Goal: Task Accomplishment & Management: Use online tool/utility

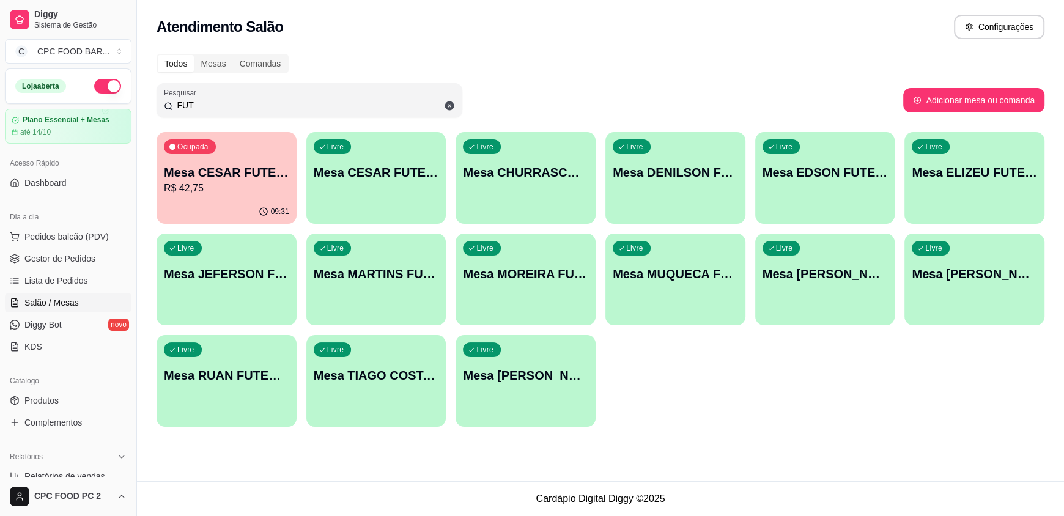
drag, startPoint x: 199, startPoint y: 105, endPoint x: 103, endPoint y: 102, distance: 96.1
click at [103, 102] on div "Diggy Sistema de Gestão C CPC FOOD BAR ... Loja aberta Plano Essencial + Mesas …" at bounding box center [532, 258] width 1064 height 516
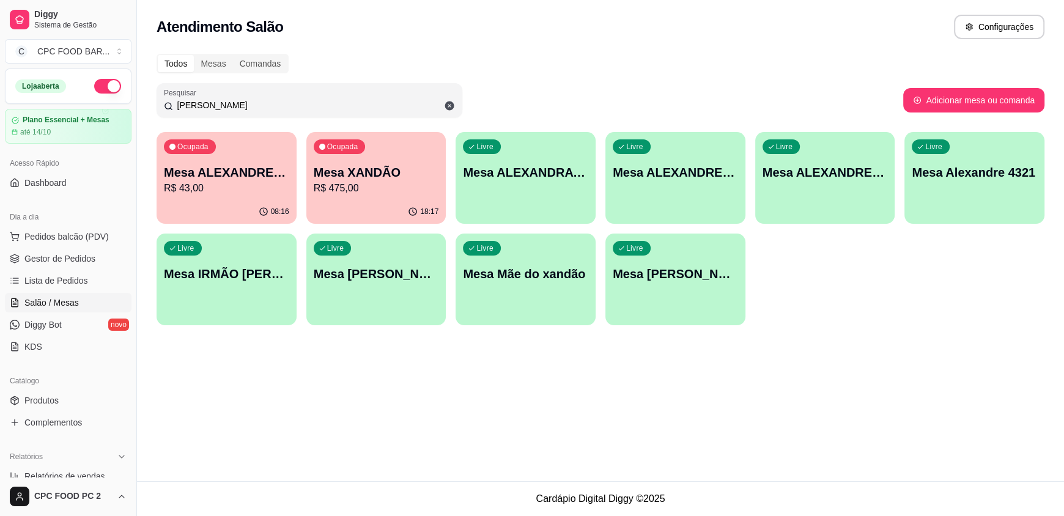
type input "[PERSON_NAME]"
click at [393, 197] on div "Ocupada Mesa XANDÃO R$ 475,00" at bounding box center [376, 166] width 136 height 66
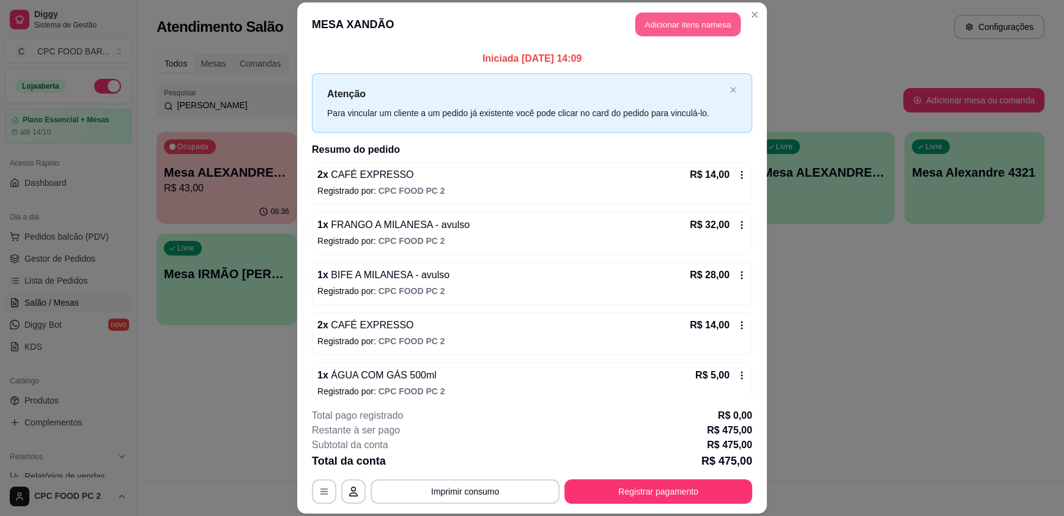
click at [701, 18] on button "Adicionar itens na mesa" at bounding box center [687, 25] width 105 height 24
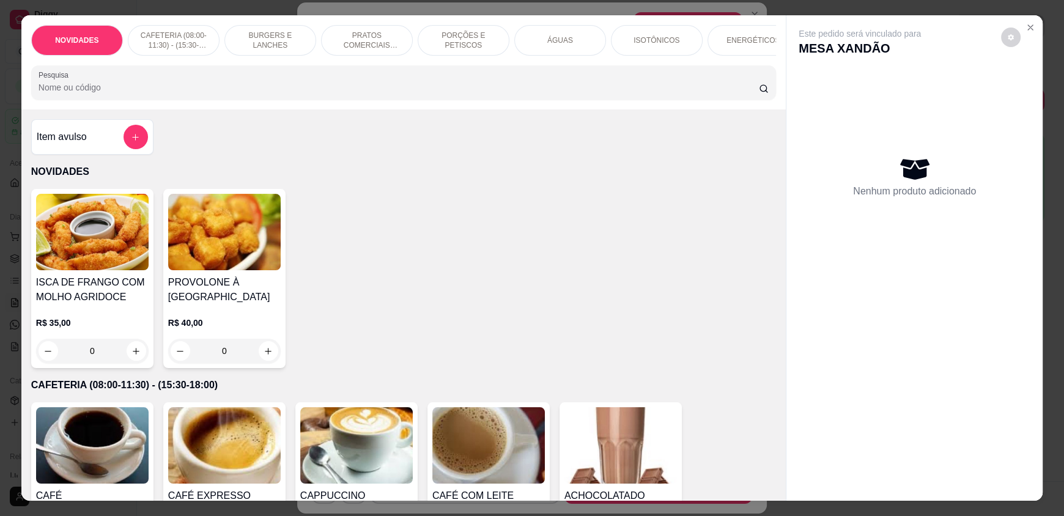
scroll to position [183, 0]
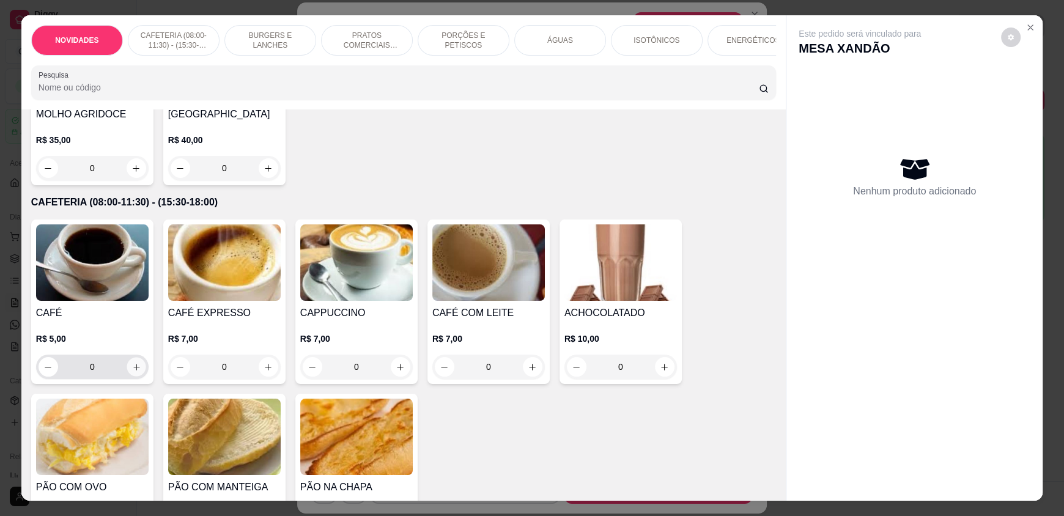
click at [131, 370] on button "increase-product-quantity" at bounding box center [136, 367] width 19 height 19
type input "1"
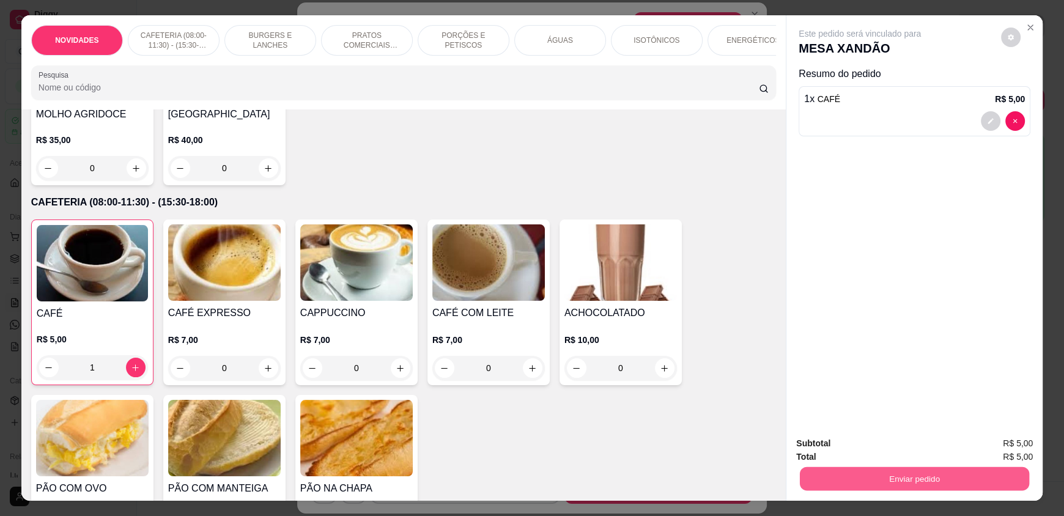
click at [964, 479] on button "Enviar pedido" at bounding box center [914, 479] width 229 height 24
click at [986, 446] on button "Enviar pedido" at bounding box center [1000, 448] width 69 height 23
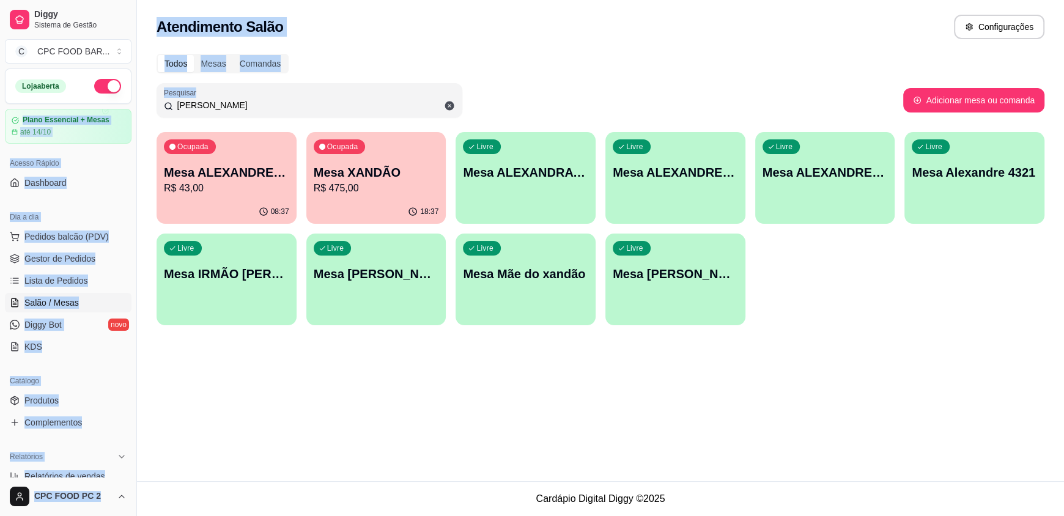
drag, startPoint x: 246, startPoint y: 97, endPoint x: 129, endPoint y: 104, distance: 117.0
click at [129, 104] on div "Diggy Sistema de Gestão C CPC FOOD BAR ... Loja aberta Plano Essencial + Mesas …" at bounding box center [532, 258] width 1064 height 516
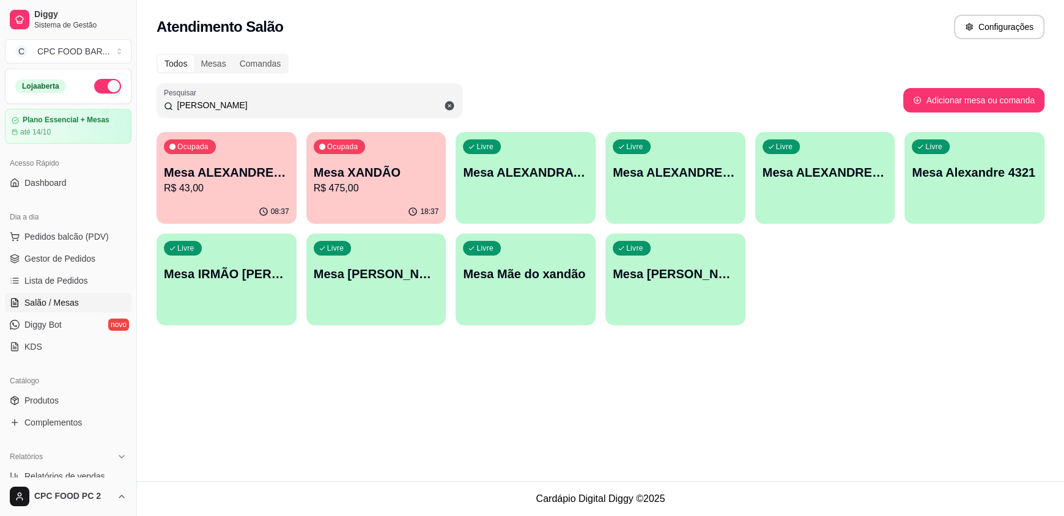
drag, startPoint x: 215, startPoint y: 103, endPoint x: 111, endPoint y: 107, distance: 104.0
click at [111, 107] on div "Diggy Sistema de Gestão C CPC FOOD BAR ... Loja aberta Plano Essencial + Mesas …" at bounding box center [532, 258] width 1064 height 516
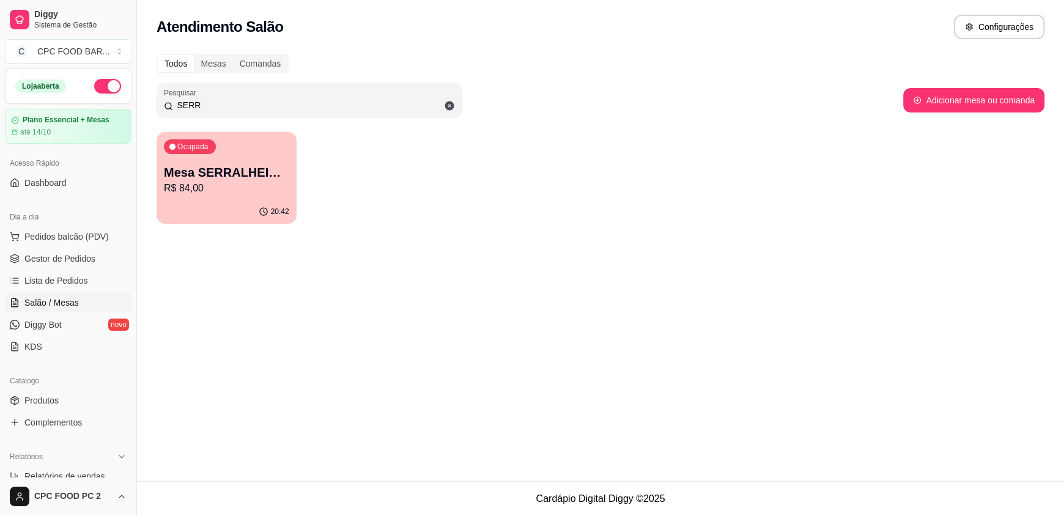
type input "SERR"
click at [222, 179] on p "Mesa SERRALHEIRO CLUBE" at bounding box center [226, 172] width 125 height 17
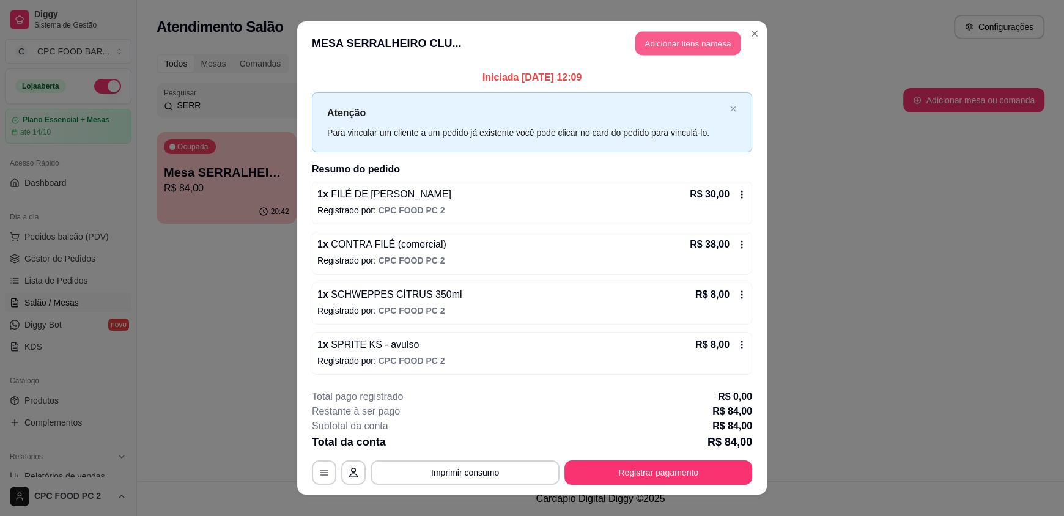
click at [655, 43] on button "Adicionar itens na mesa" at bounding box center [687, 44] width 105 height 24
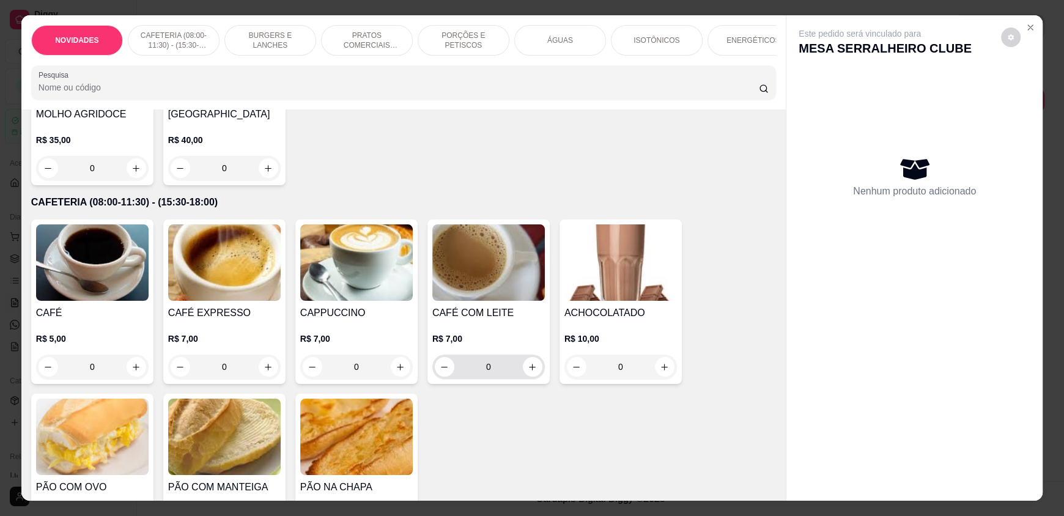
click at [534, 377] on button "increase-product-quantity" at bounding box center [533, 367] width 20 height 20
type input "1"
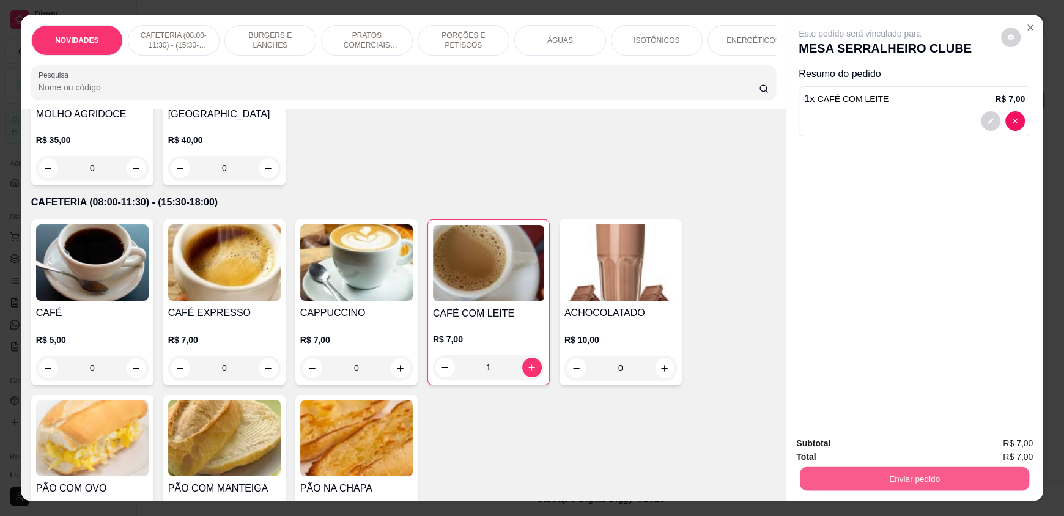
click at [881, 482] on button "Enviar pedido" at bounding box center [914, 479] width 229 height 24
click at [983, 446] on button "Enviar pedido" at bounding box center [1000, 448] width 67 height 23
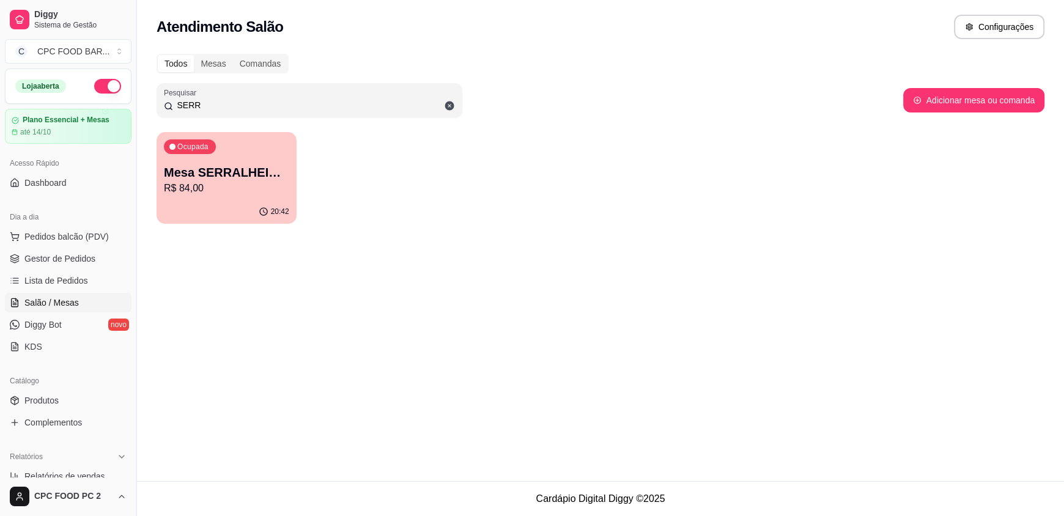
drag, startPoint x: 199, startPoint y: 103, endPoint x: 158, endPoint y: 109, distance: 41.4
click at [158, 109] on div "Pesquisar SERR" at bounding box center [310, 100] width 306 height 34
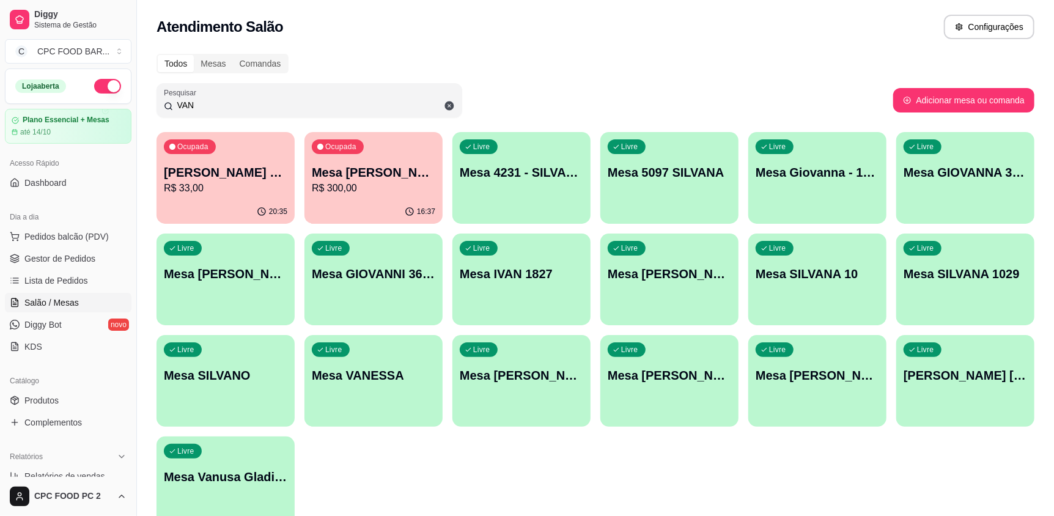
type input "VAN"
click at [393, 194] on p "R$ 300,00" at bounding box center [374, 188] width 124 height 15
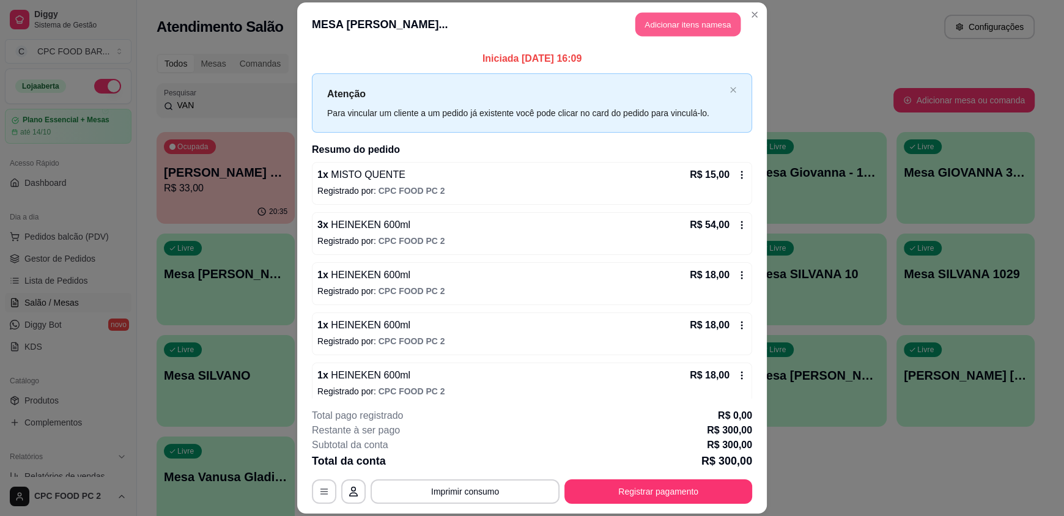
click at [654, 26] on button "Adicionar itens na mesa" at bounding box center [687, 25] width 105 height 24
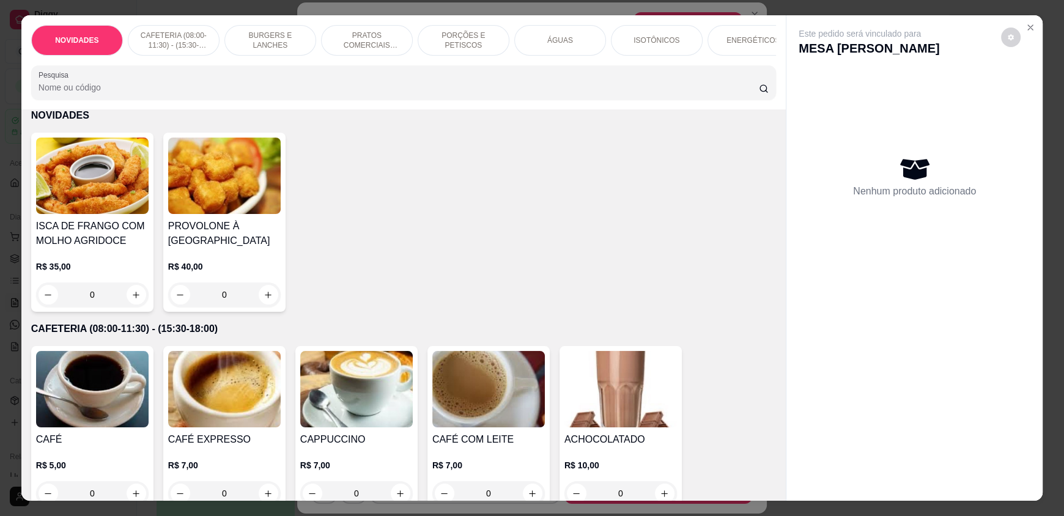
scroll to position [122, 0]
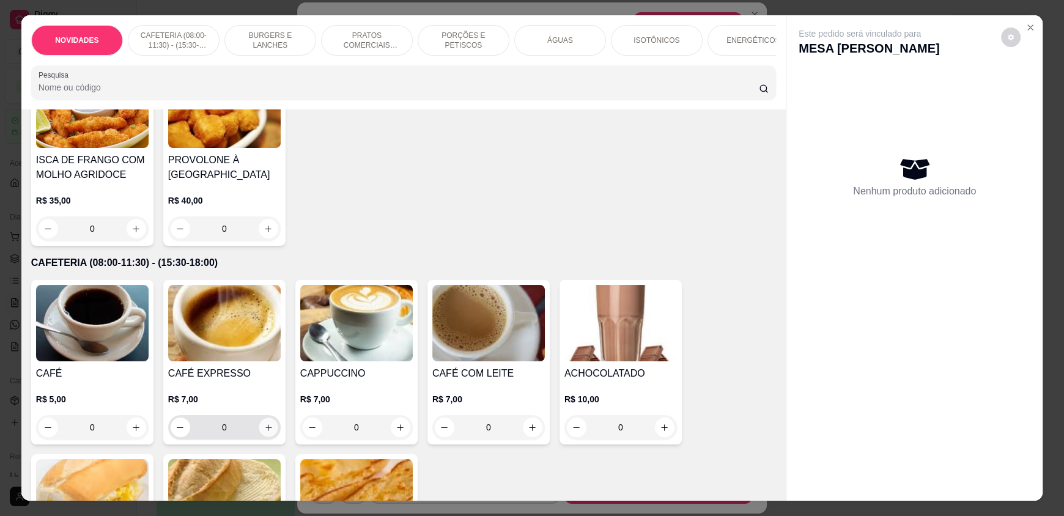
click at [265, 432] on icon "increase-product-quantity" at bounding box center [268, 427] width 9 height 9
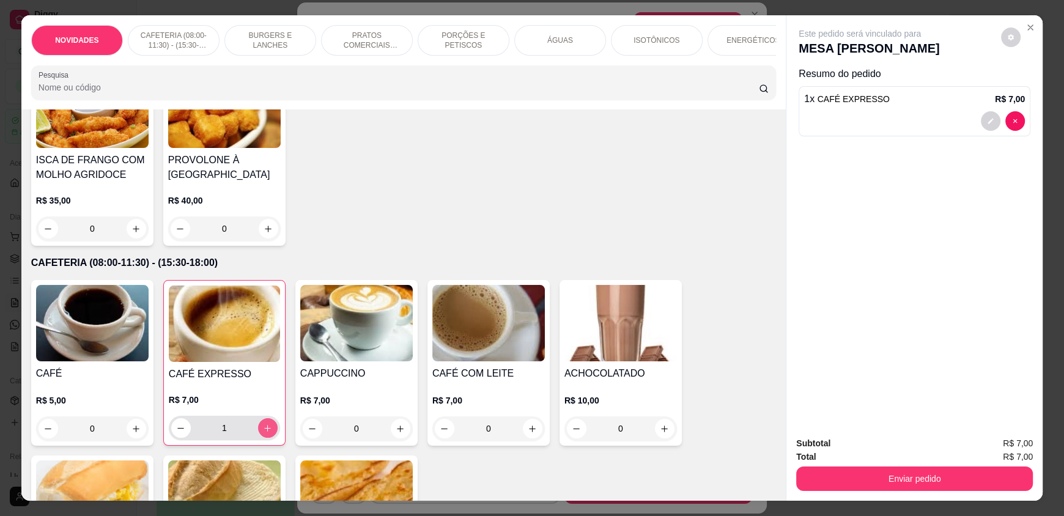
click at [265, 433] on icon "increase-product-quantity" at bounding box center [267, 428] width 9 height 9
type input "2"
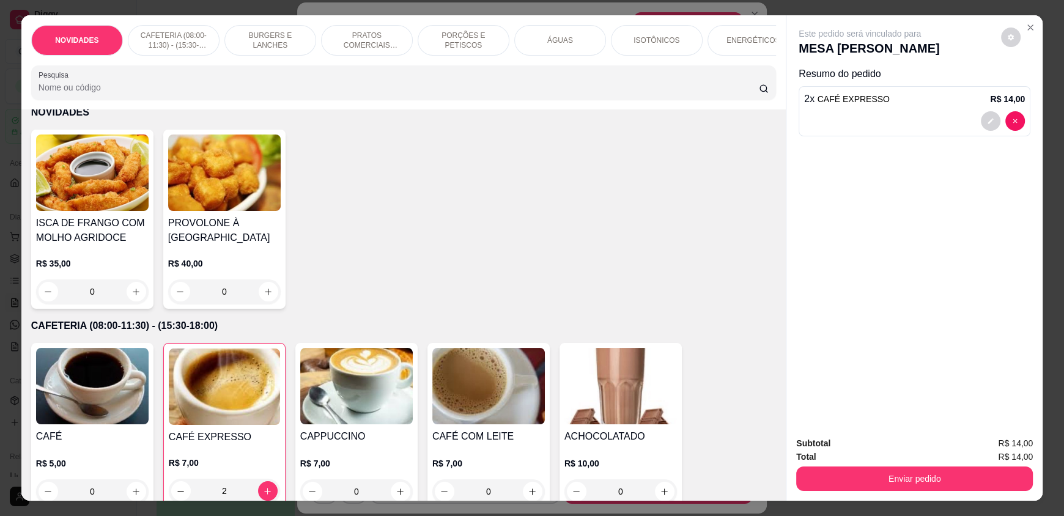
scroll to position [0, 0]
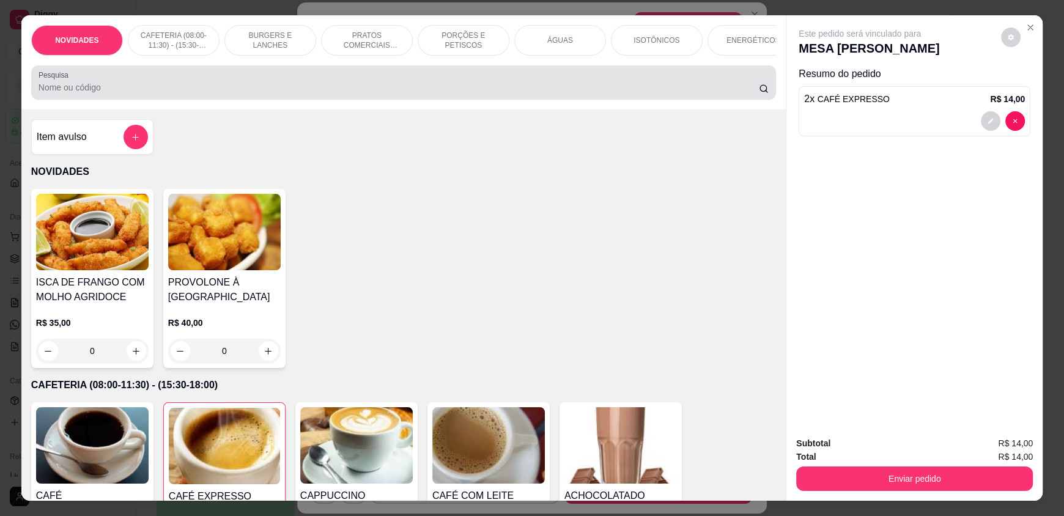
click at [132, 89] on div at bounding box center [404, 82] width 730 height 24
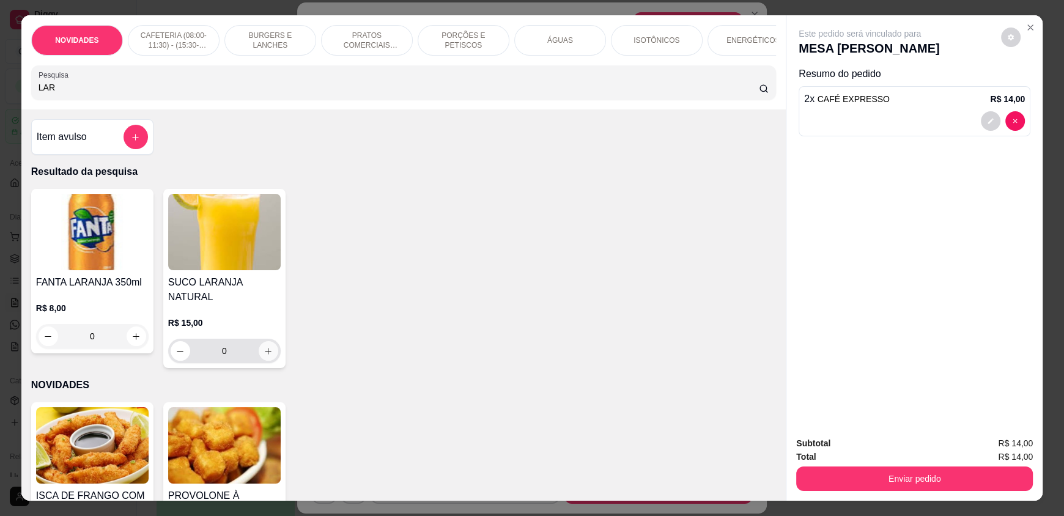
type input "LAR"
click at [264, 347] on icon "increase-product-quantity" at bounding box center [268, 351] width 9 height 9
type input "1"
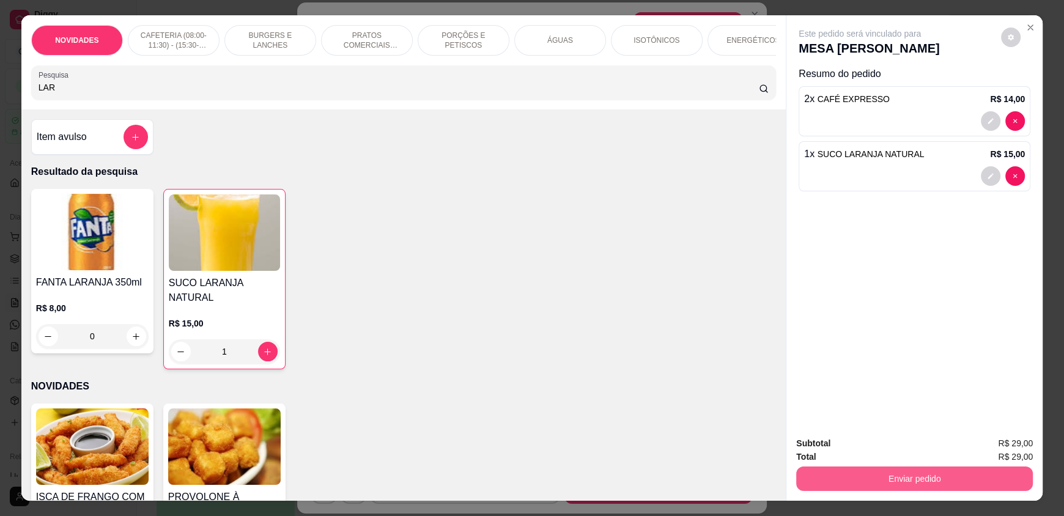
click at [918, 476] on button "Enviar pedido" at bounding box center [914, 479] width 237 height 24
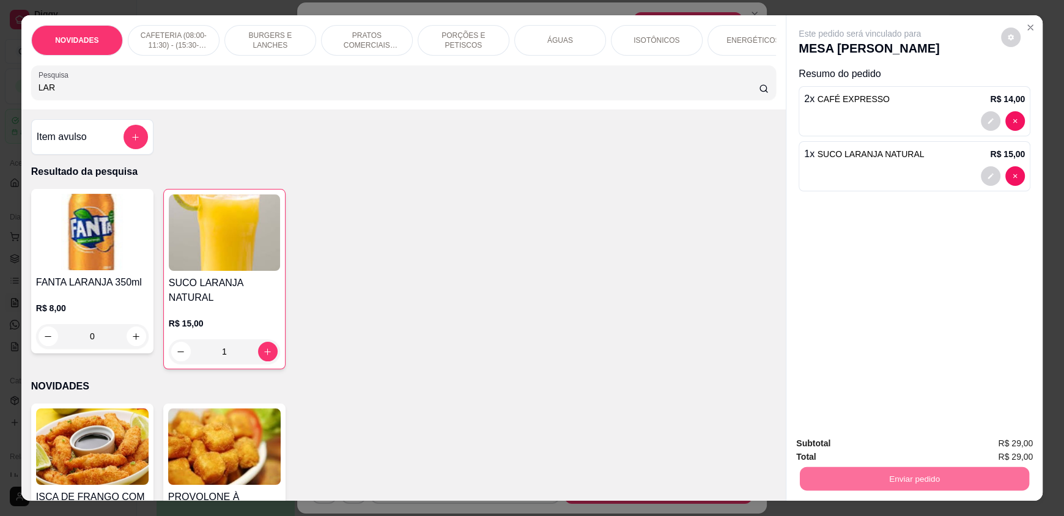
click at [994, 448] on button "Enviar pedido" at bounding box center [1000, 448] width 67 height 23
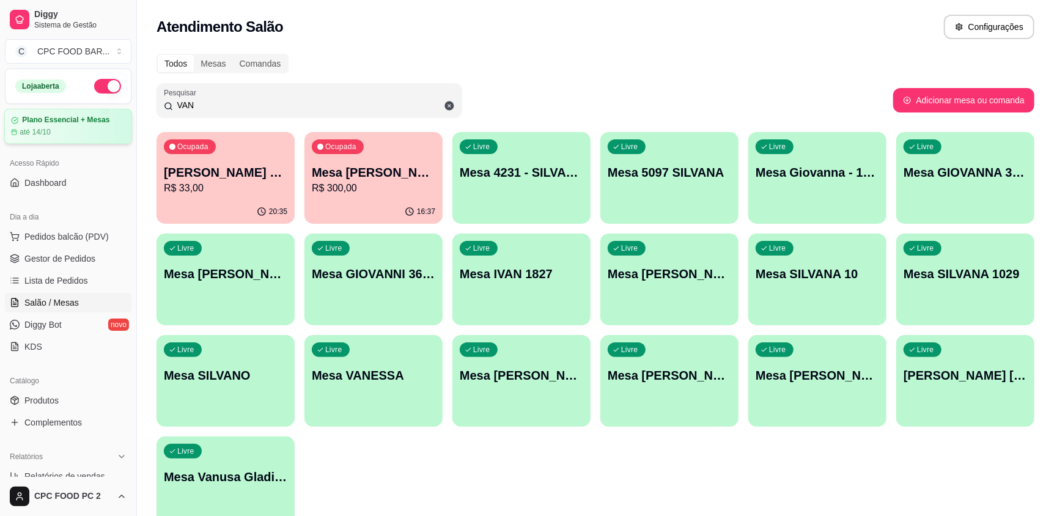
drag, startPoint x: 405, startPoint y: 107, endPoint x: 56, endPoint y: 123, distance: 348.9
click at [56, 123] on div "Diggy Sistema de Gestão C CPC FOOD BAR ... Loja aberta Plano Essencial + Mesas …" at bounding box center [527, 289] width 1054 height 578
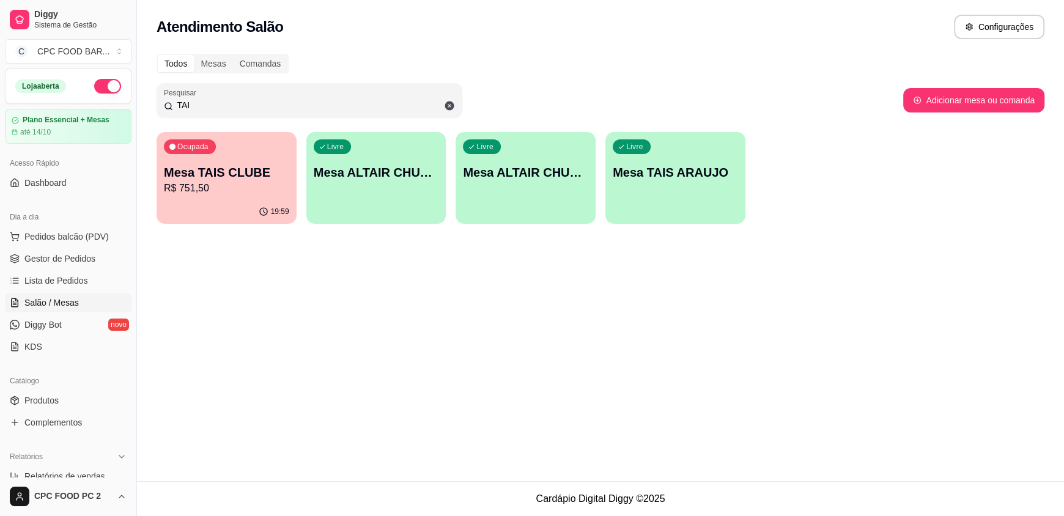
type input "TAI"
click at [220, 174] on p "Mesa TAIS CLUBE" at bounding box center [226, 172] width 125 height 17
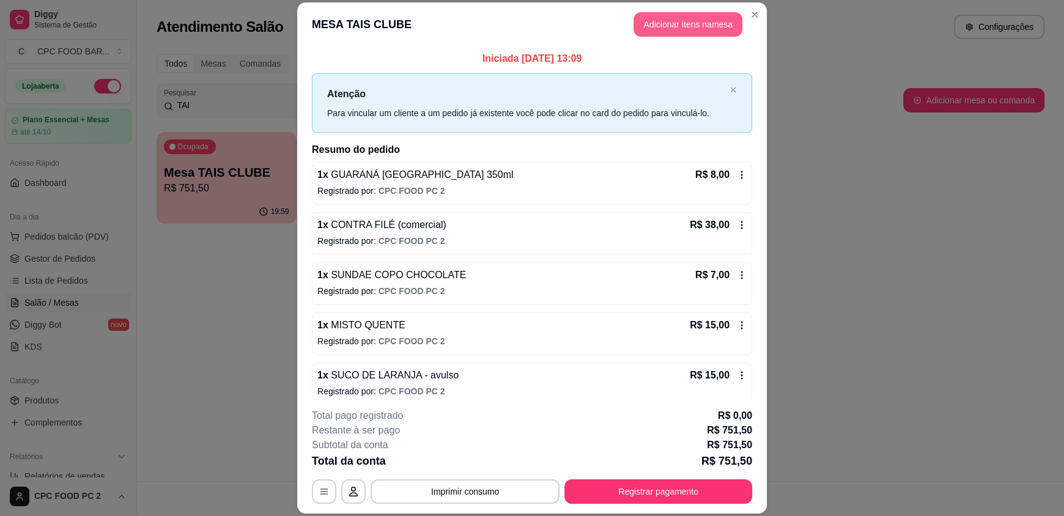
click at [675, 23] on button "Adicionar itens na mesa" at bounding box center [688, 24] width 109 height 24
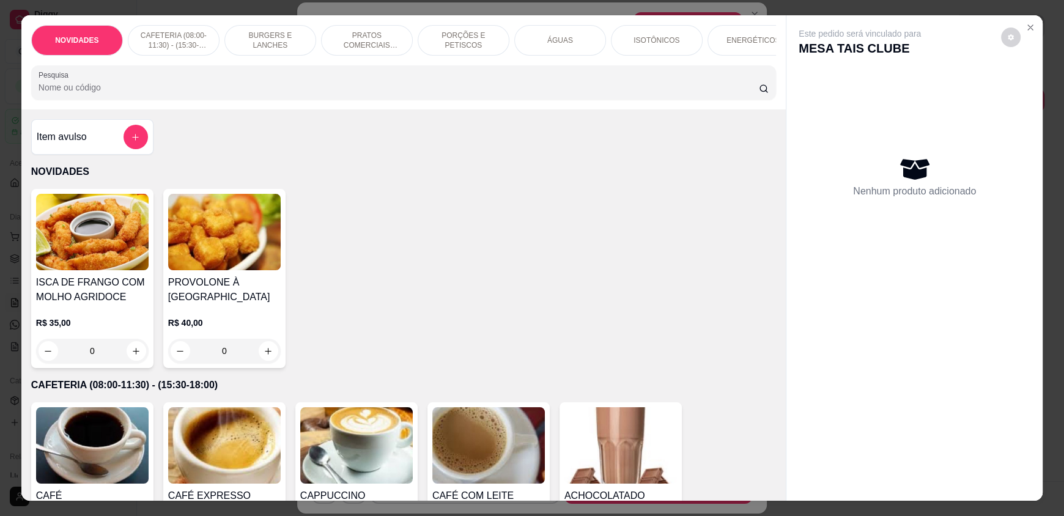
click at [215, 94] on input "Pesquisa" at bounding box center [399, 87] width 721 height 12
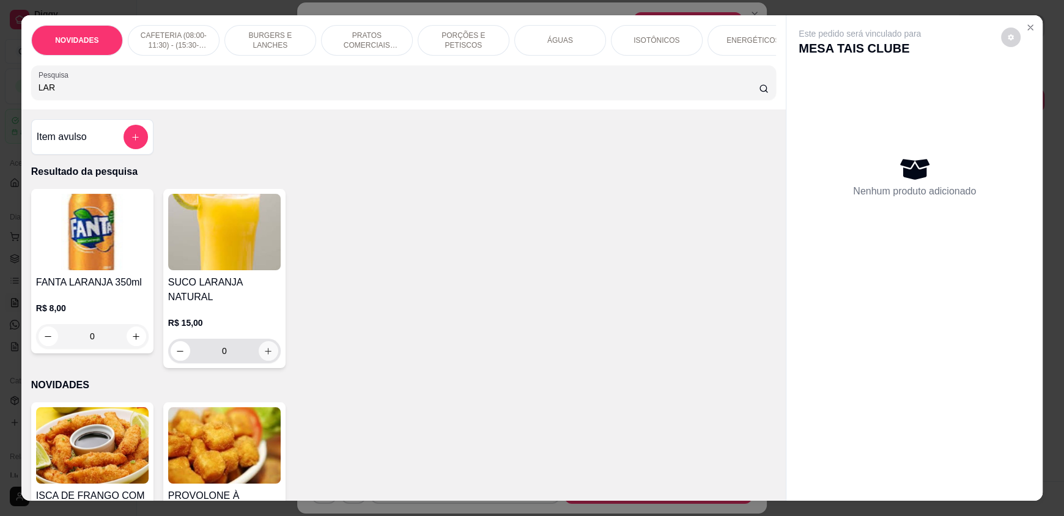
type input "LAR"
click at [264, 347] on icon "increase-product-quantity" at bounding box center [268, 351] width 9 height 9
type input "1"
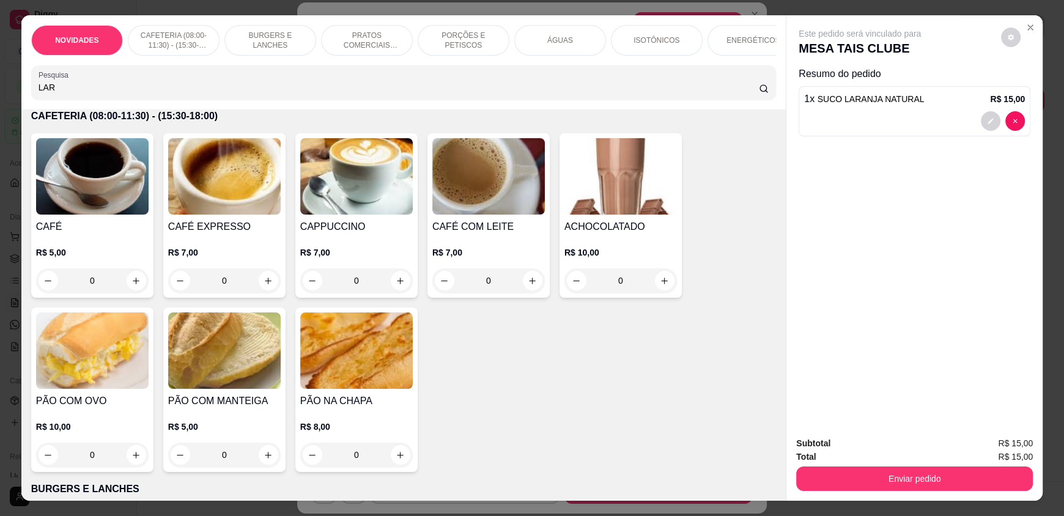
scroll to position [550, 0]
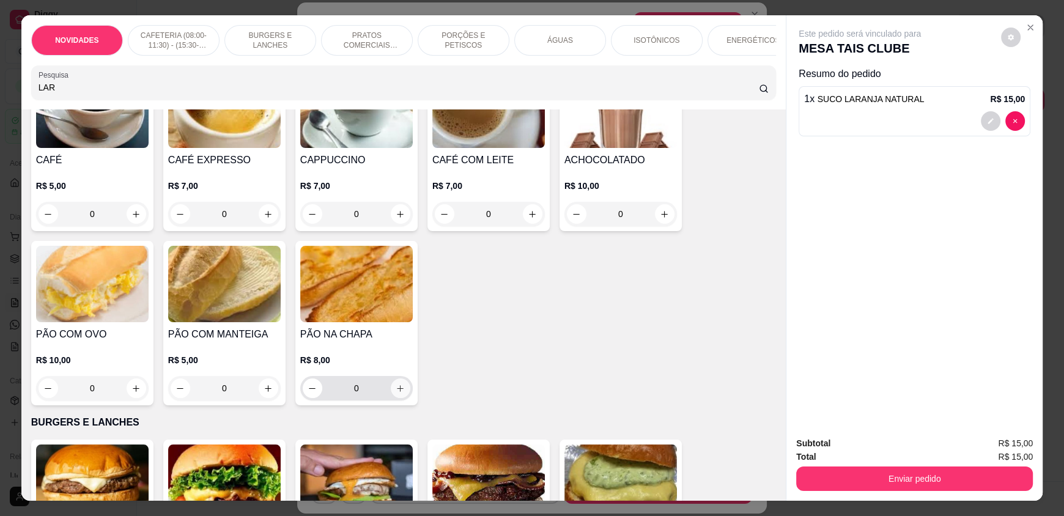
click at [398, 393] on icon "increase-product-quantity" at bounding box center [400, 388] width 9 height 9
type input "1"
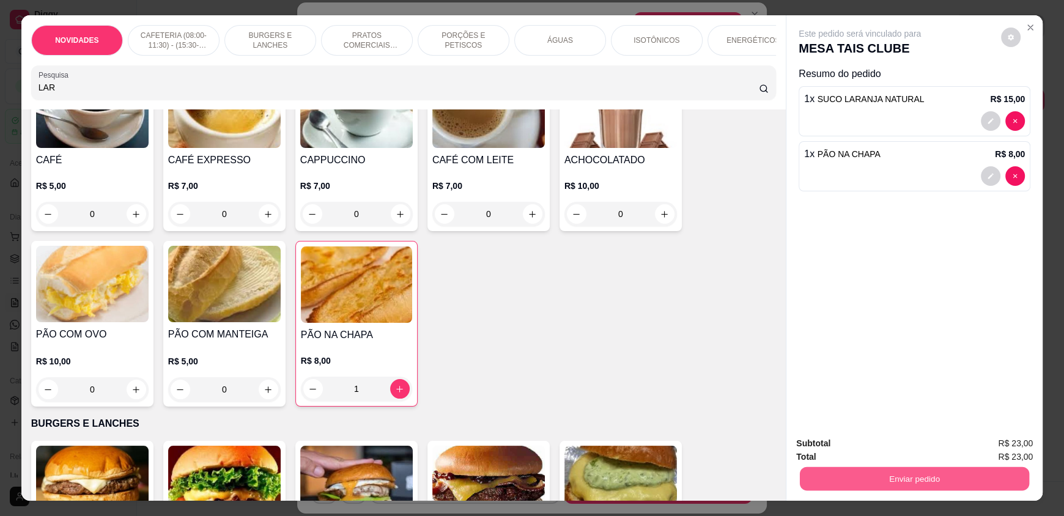
click at [867, 484] on button "Enviar pedido" at bounding box center [914, 479] width 229 height 24
click at [986, 448] on button "Enviar pedido" at bounding box center [1000, 448] width 69 height 23
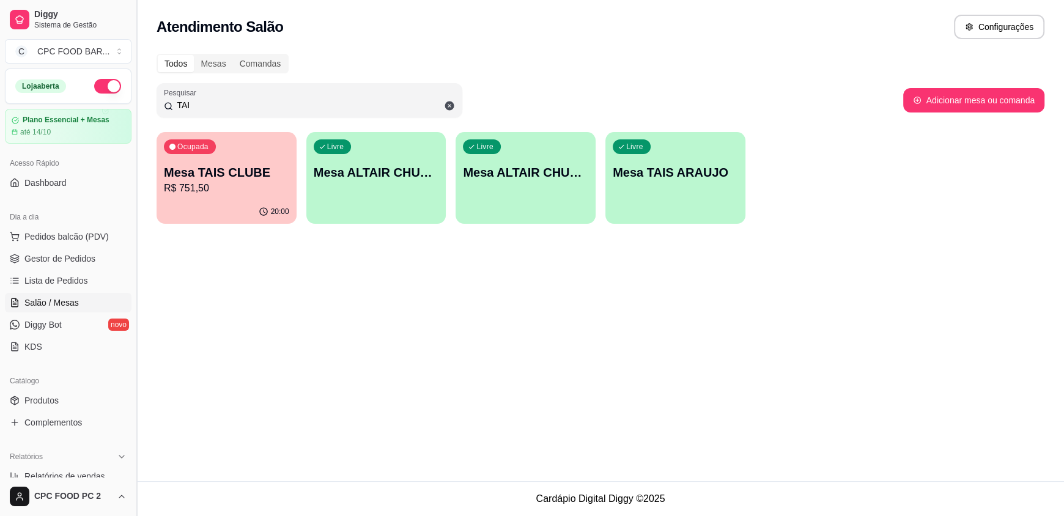
drag, startPoint x: 252, startPoint y: 110, endPoint x: 136, endPoint y: 111, distance: 115.6
click at [136, 111] on div "Diggy Sistema de Gestão C CPC FOOD BAR ... Loja aberta Plano Essencial + Mesas …" at bounding box center [532, 258] width 1064 height 516
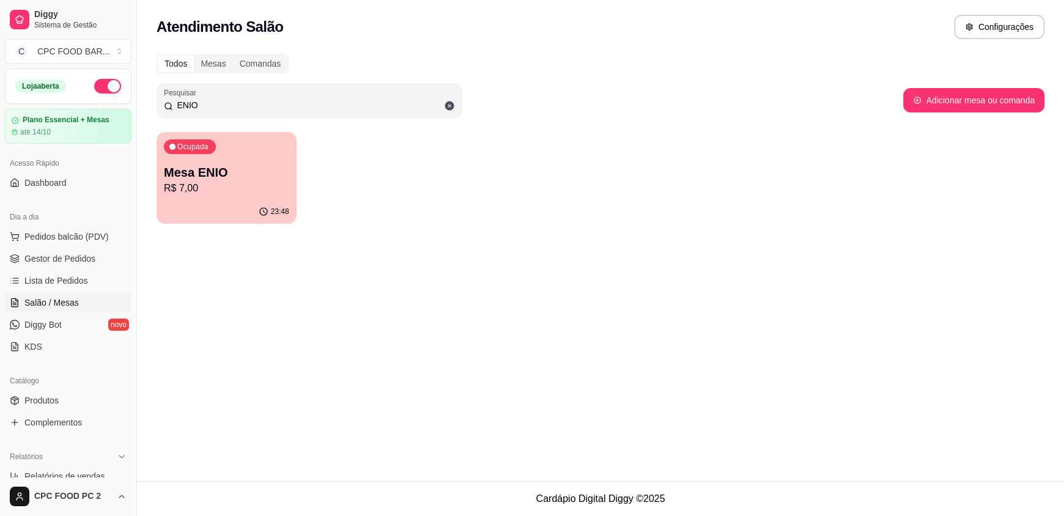
type input "ENIO"
click at [183, 182] on p "R$ 7,00" at bounding box center [227, 188] width 122 height 14
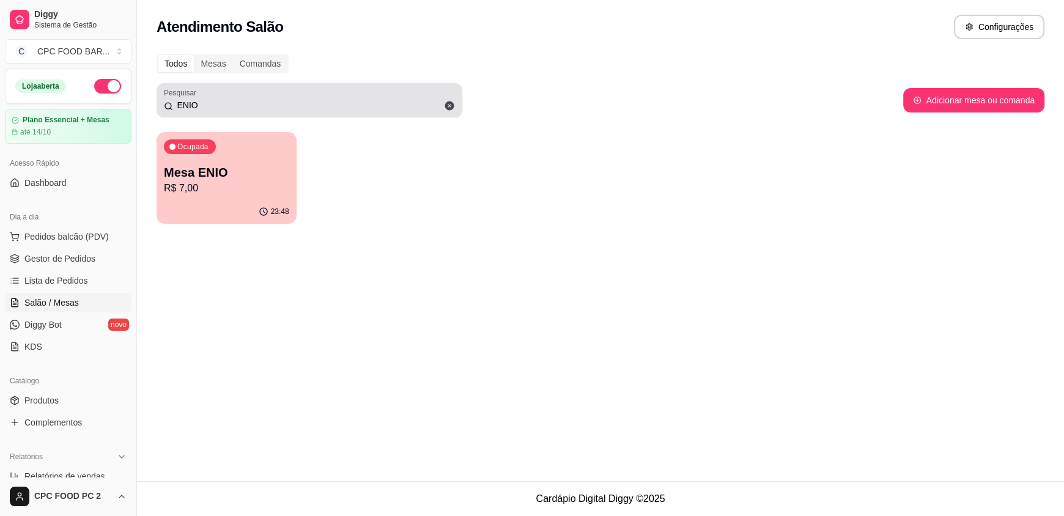
click at [450, 104] on icon at bounding box center [449, 106] width 9 height 9
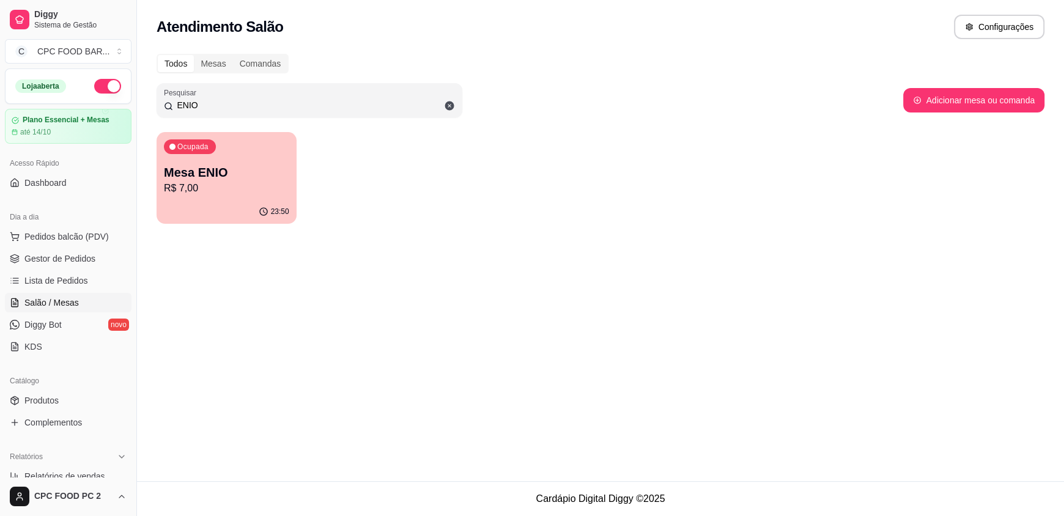
type input "ENIO"
click at [169, 182] on p "R$ 7,00" at bounding box center [227, 188] width 122 height 14
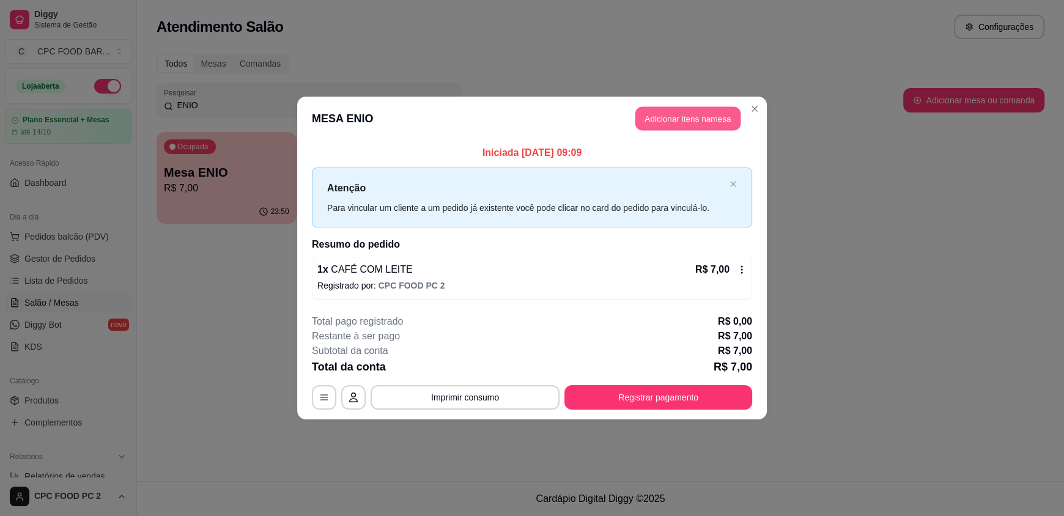
click at [693, 116] on button "Adicionar itens na mesa" at bounding box center [687, 119] width 105 height 24
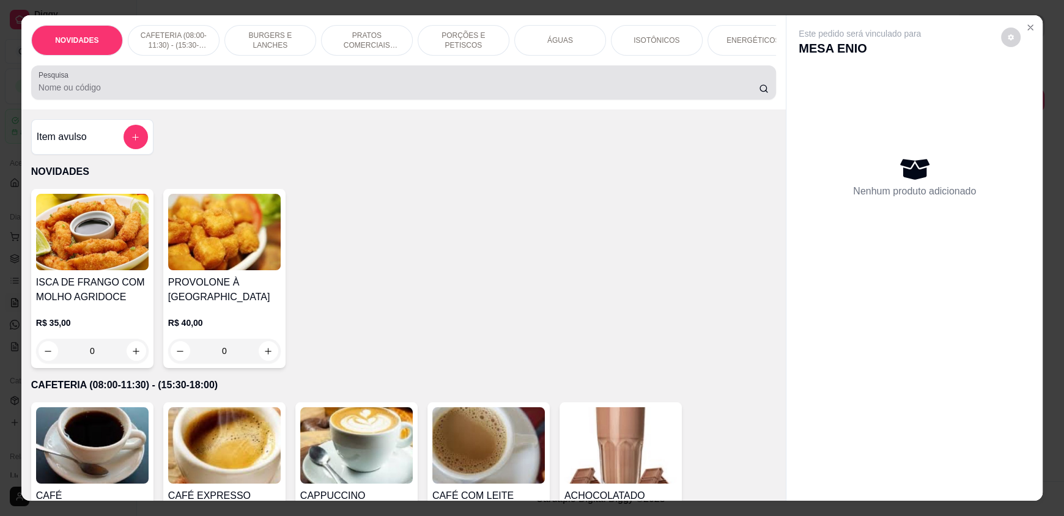
click at [514, 88] on div at bounding box center [404, 82] width 730 height 24
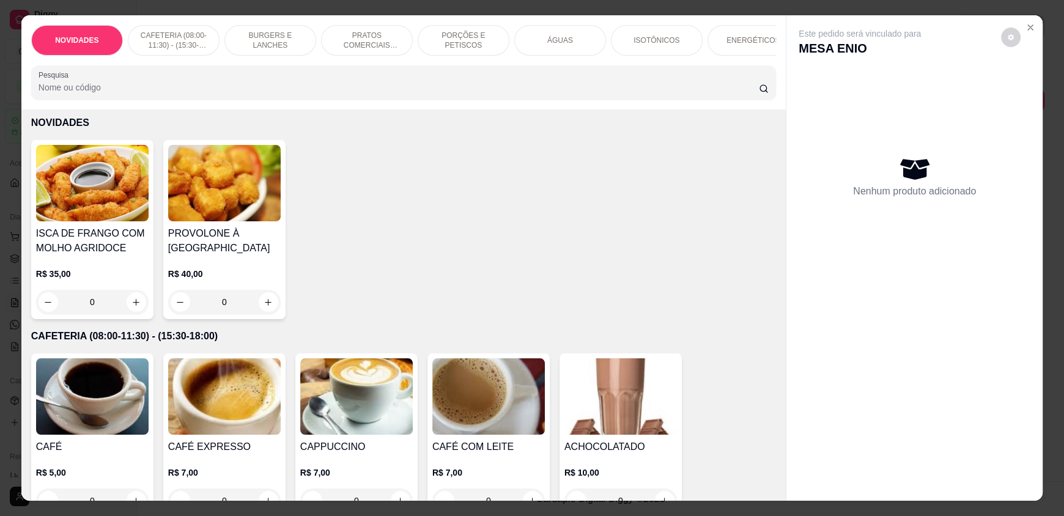
scroll to position [183, 0]
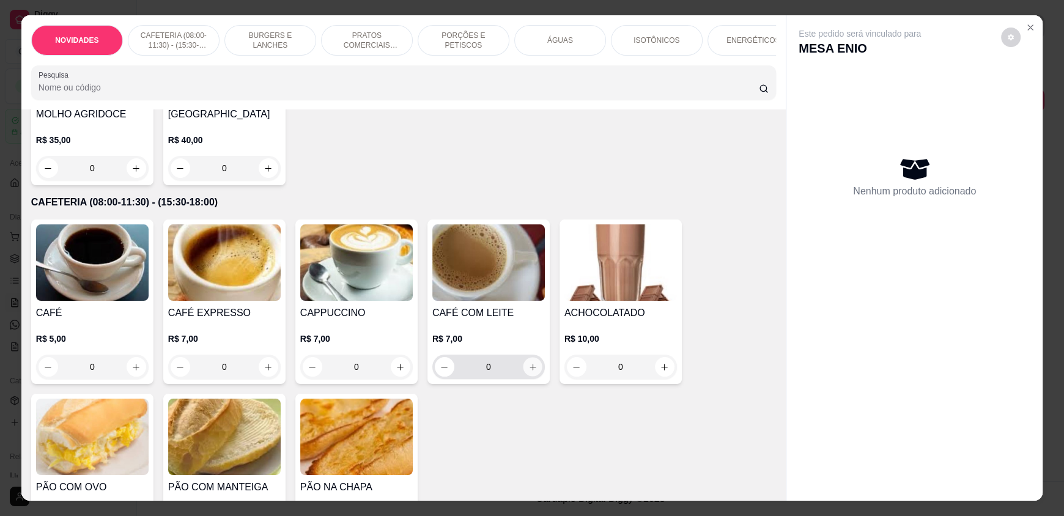
click at [530, 372] on icon "increase-product-quantity" at bounding box center [532, 367] width 9 height 9
type input "1"
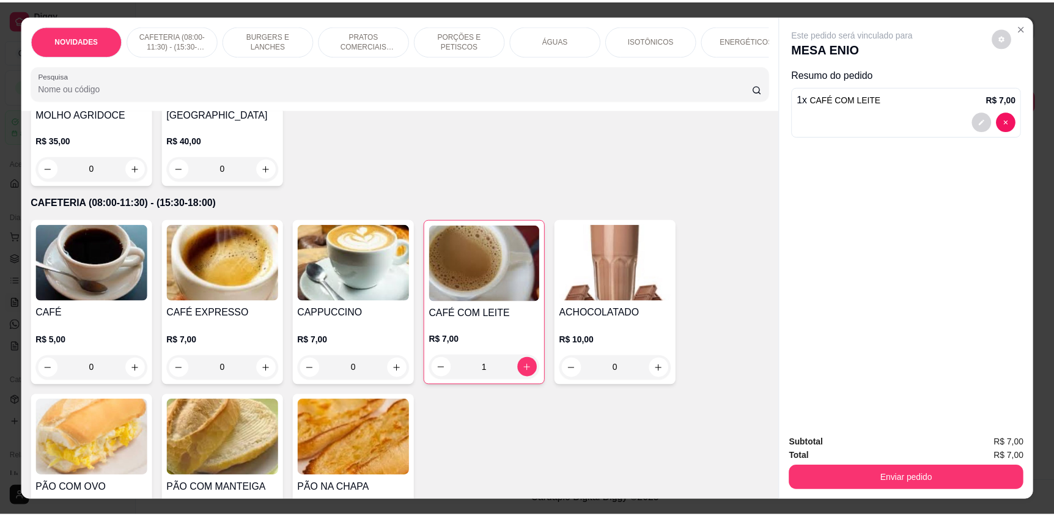
scroll to position [0, 0]
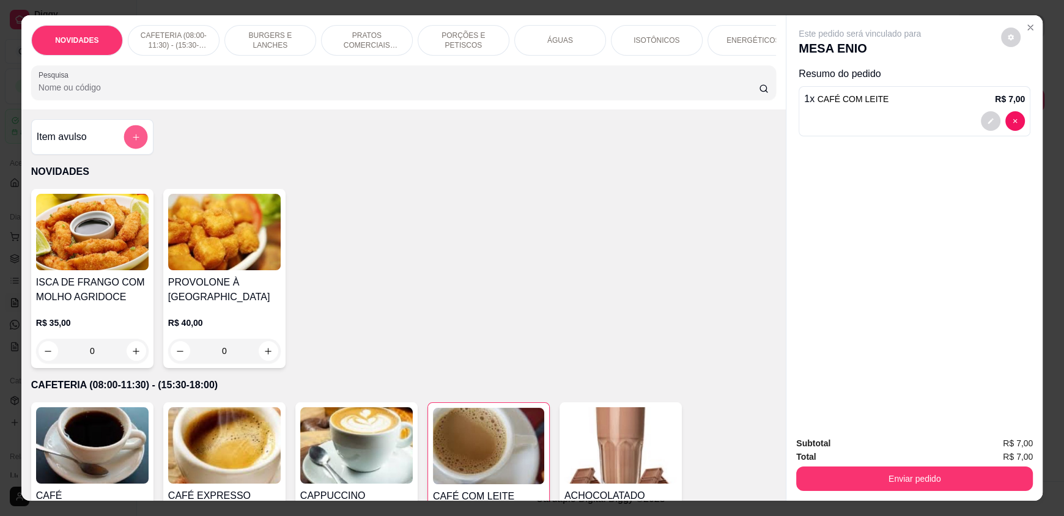
click at [138, 147] on button "add-separate-item" at bounding box center [136, 137] width 24 height 24
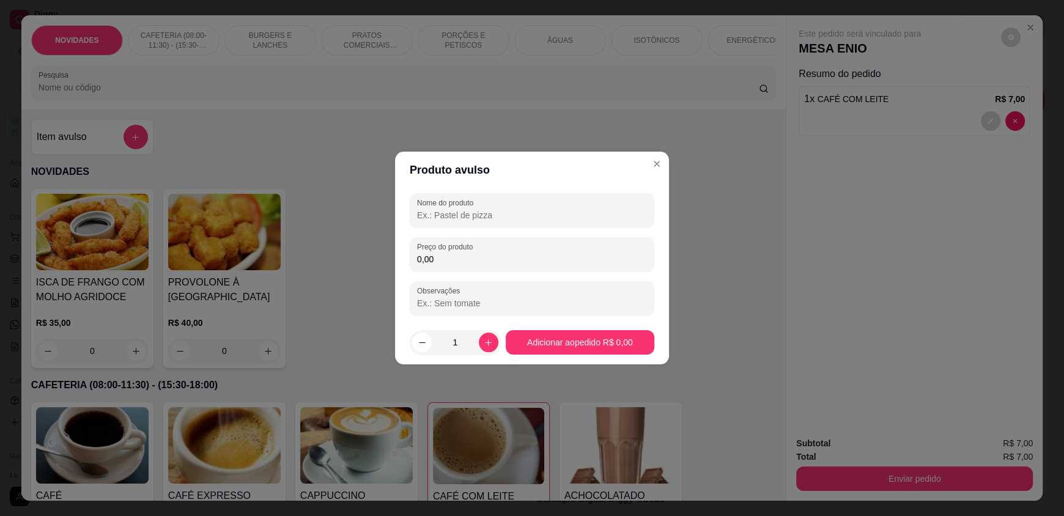
click at [538, 217] on input "Nome do produto" at bounding box center [532, 215] width 230 height 12
type input "CARNE ASSADA COM BATATA"
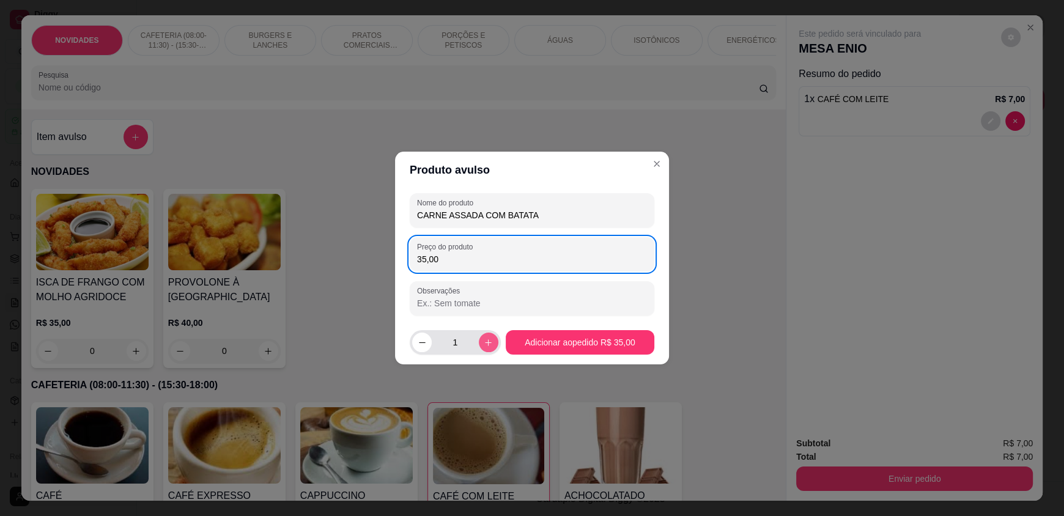
type input "35,00"
click at [484, 342] on icon "increase-product-quantity" at bounding box center [488, 342] width 9 height 9
click at [485, 342] on icon "increase-product-quantity" at bounding box center [488, 342] width 7 height 7
type input "3"
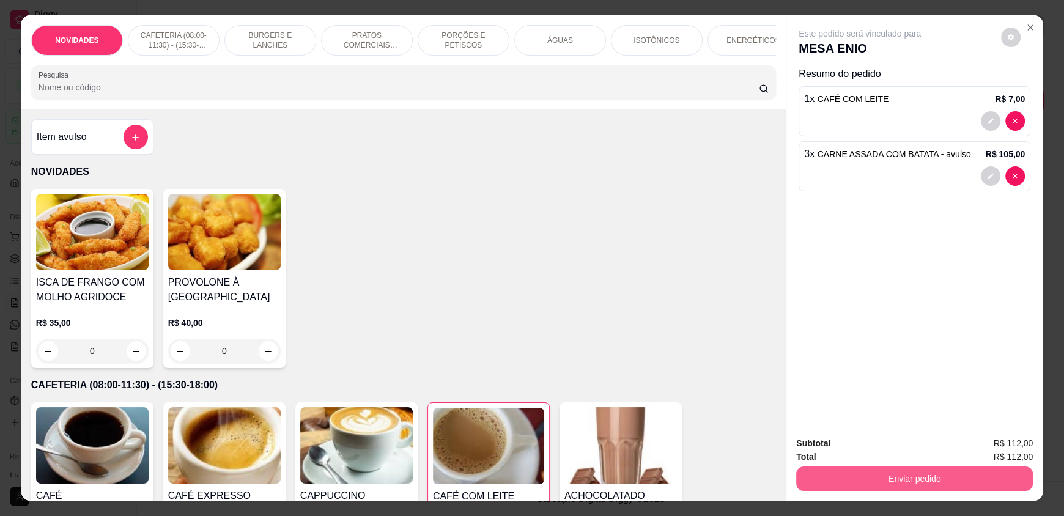
click at [928, 480] on button "Enviar pedido" at bounding box center [914, 479] width 237 height 24
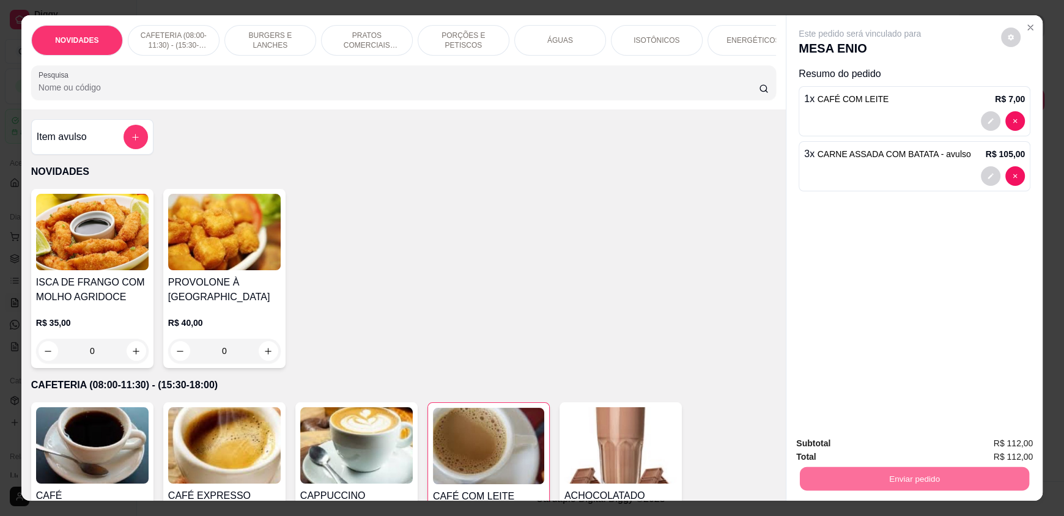
click at [986, 442] on button "Enviar pedido" at bounding box center [1000, 448] width 67 height 23
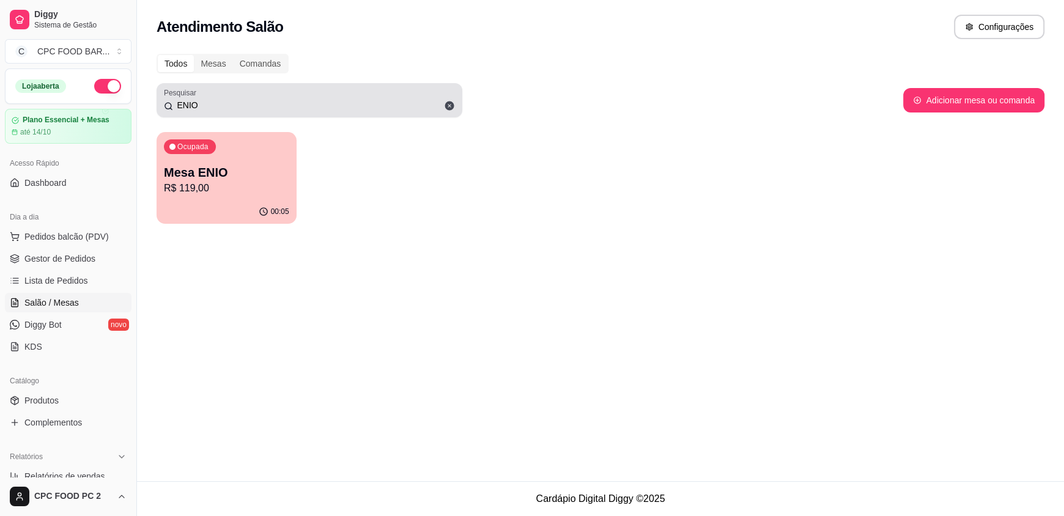
click at [449, 105] on icon at bounding box center [449, 105] width 11 height 11
